Goal: Navigation & Orientation: Find specific page/section

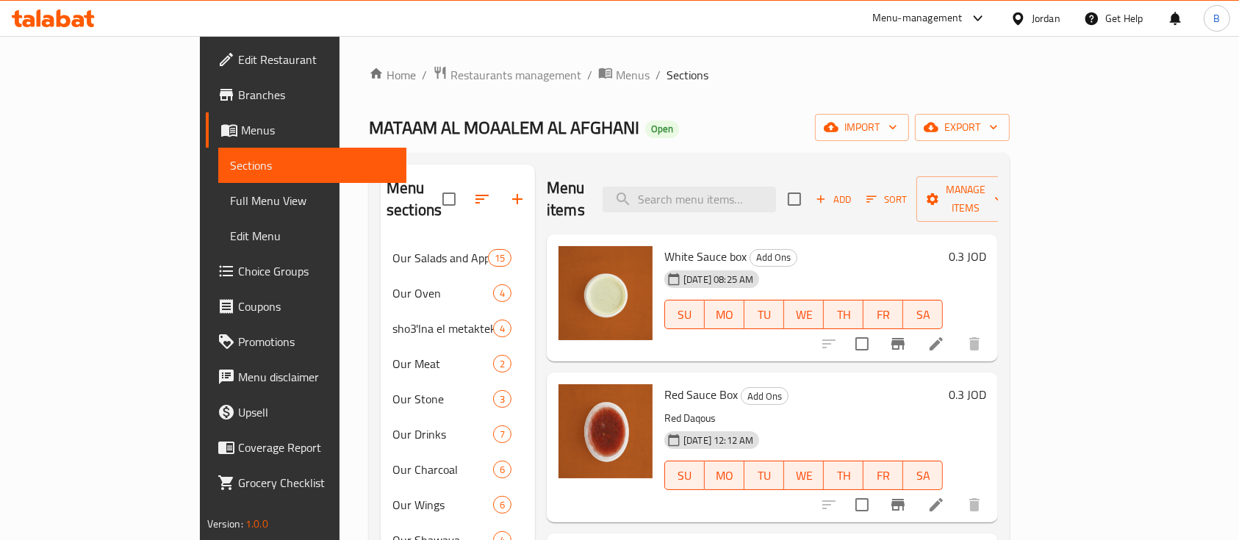
scroll to position [758, 0]
click at [450, 73] on span "Restaurants management" at bounding box center [515, 75] width 131 height 18
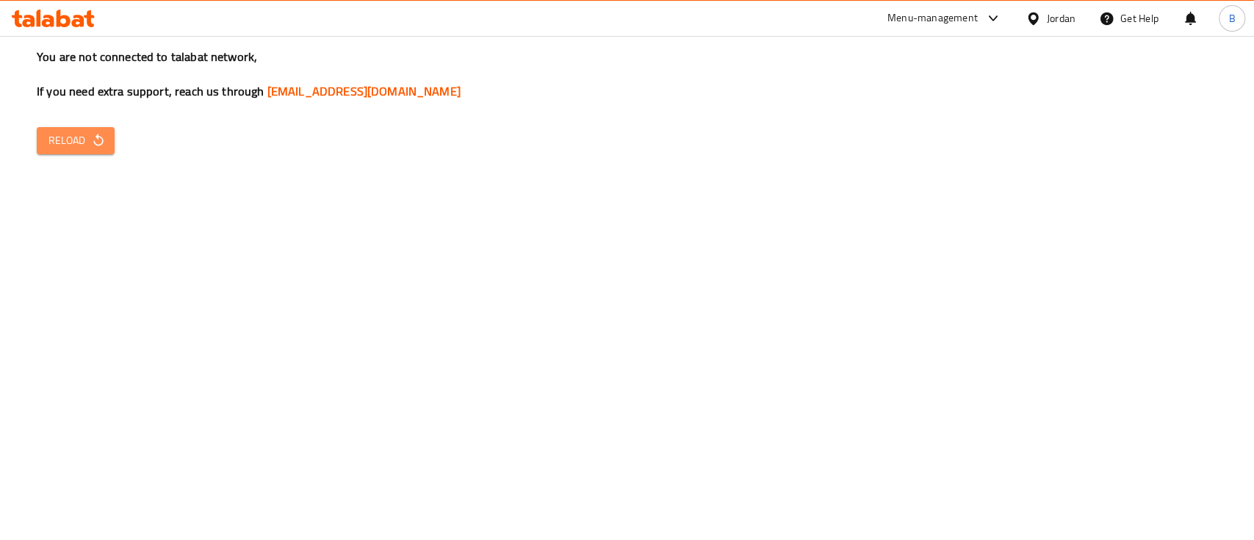
click at [57, 133] on span "Reload" at bounding box center [75, 141] width 54 height 18
